Goal: Transaction & Acquisition: Purchase product/service

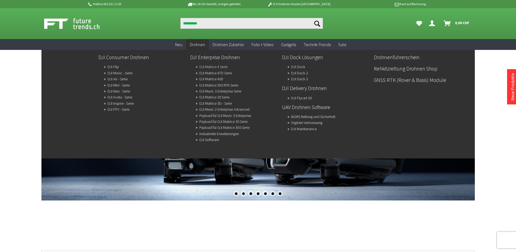
type input "**********"
click at [213, 64] on link "DJI Matrice 4 Serie" at bounding box center [213, 67] width 28 height 8
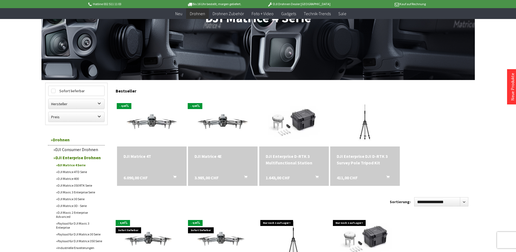
scroll to position [108, 0]
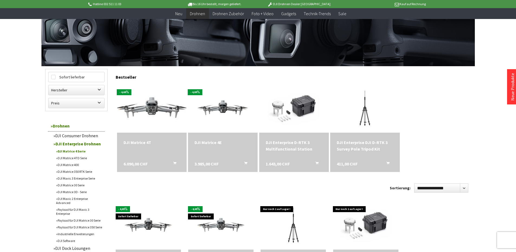
click at [151, 110] on img at bounding box center [152, 107] width 98 height 55
